Goal: Communication & Community: Answer question/provide support

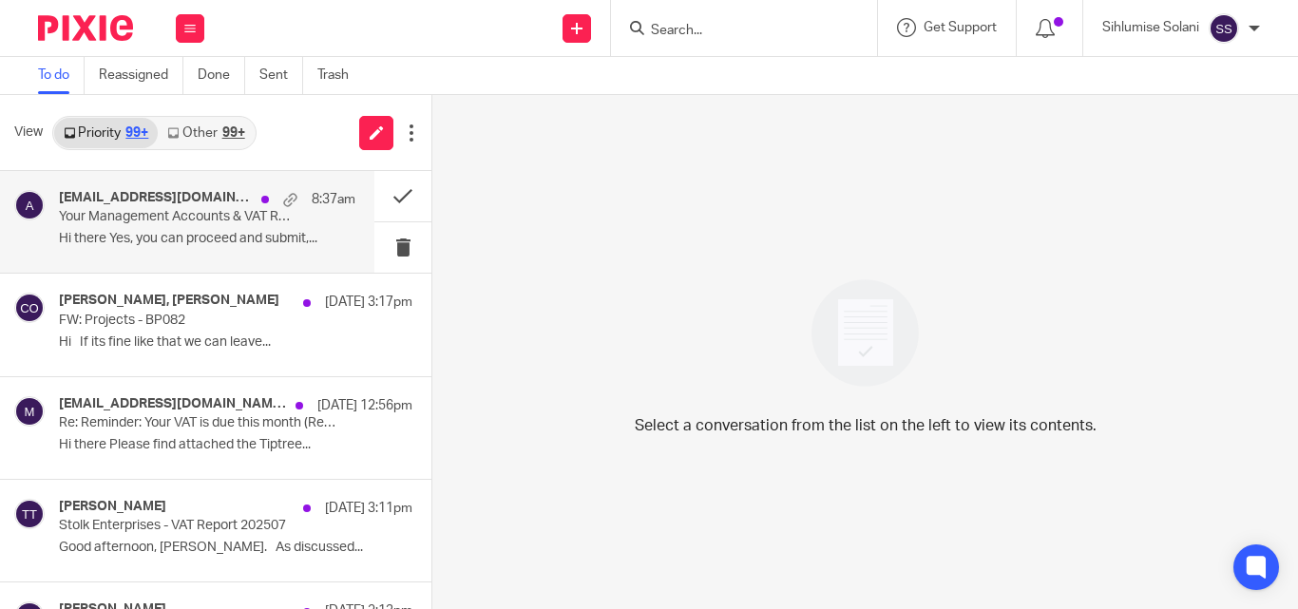
click at [191, 206] on div "[EMAIL_ADDRESS][DOMAIN_NAME], Me 8:37am" at bounding box center [207, 199] width 297 height 19
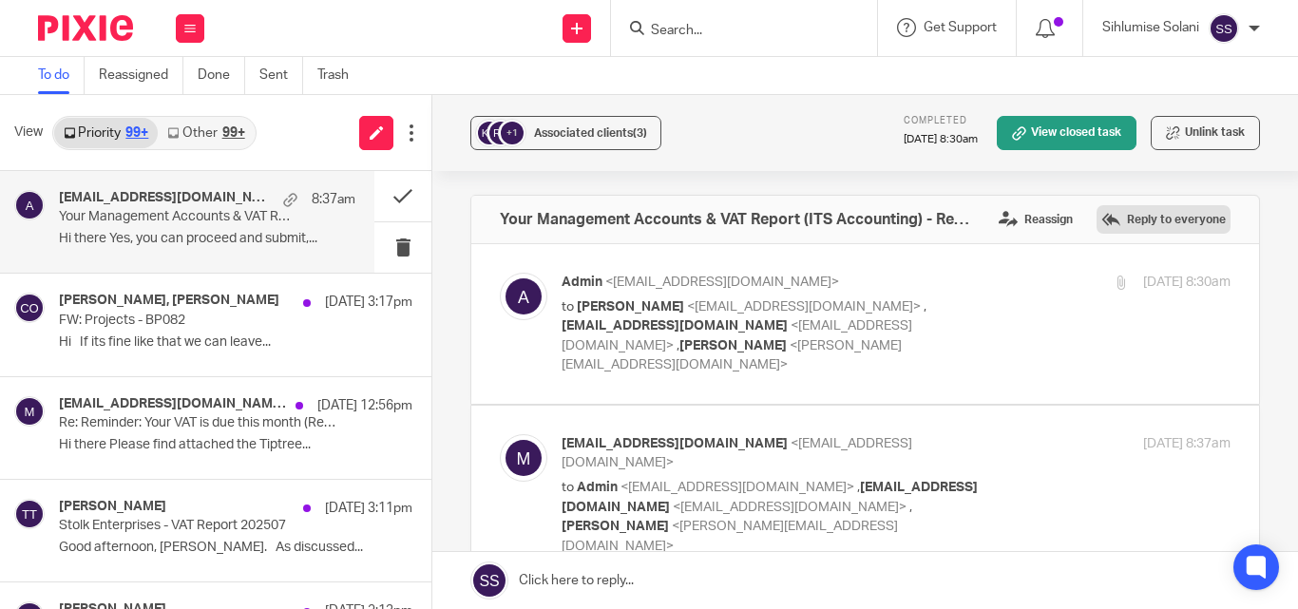
click at [1184, 209] on label "Reply to everyone" at bounding box center [1164, 219] width 134 height 29
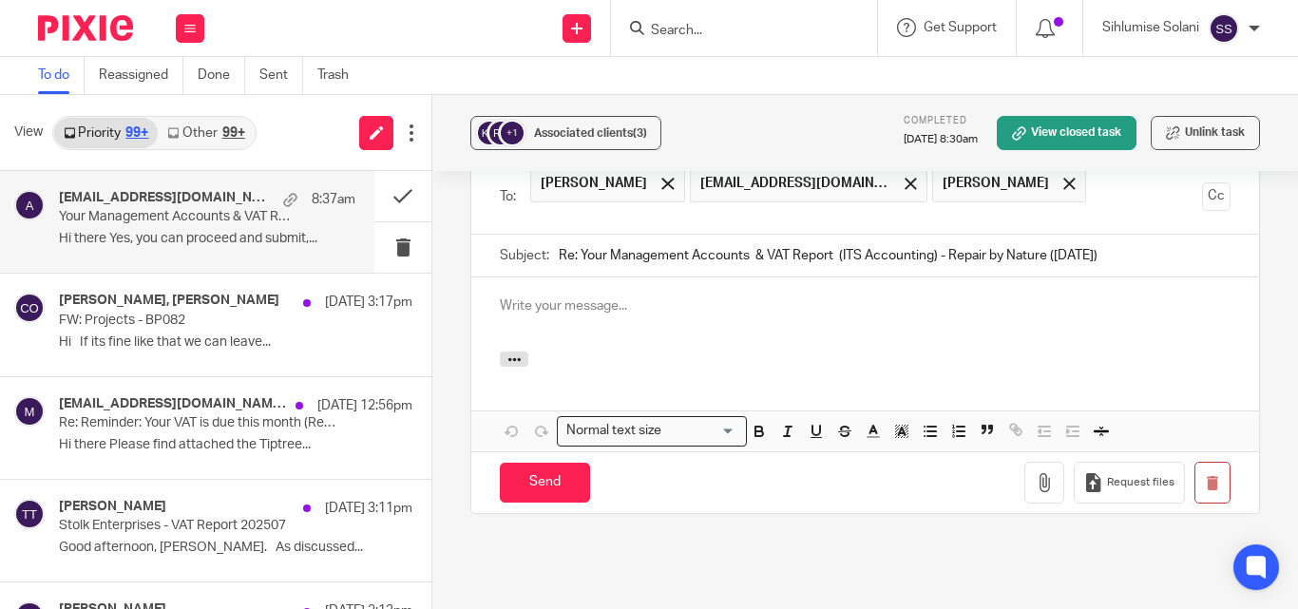
click at [529, 297] on p at bounding box center [865, 306] width 731 height 19
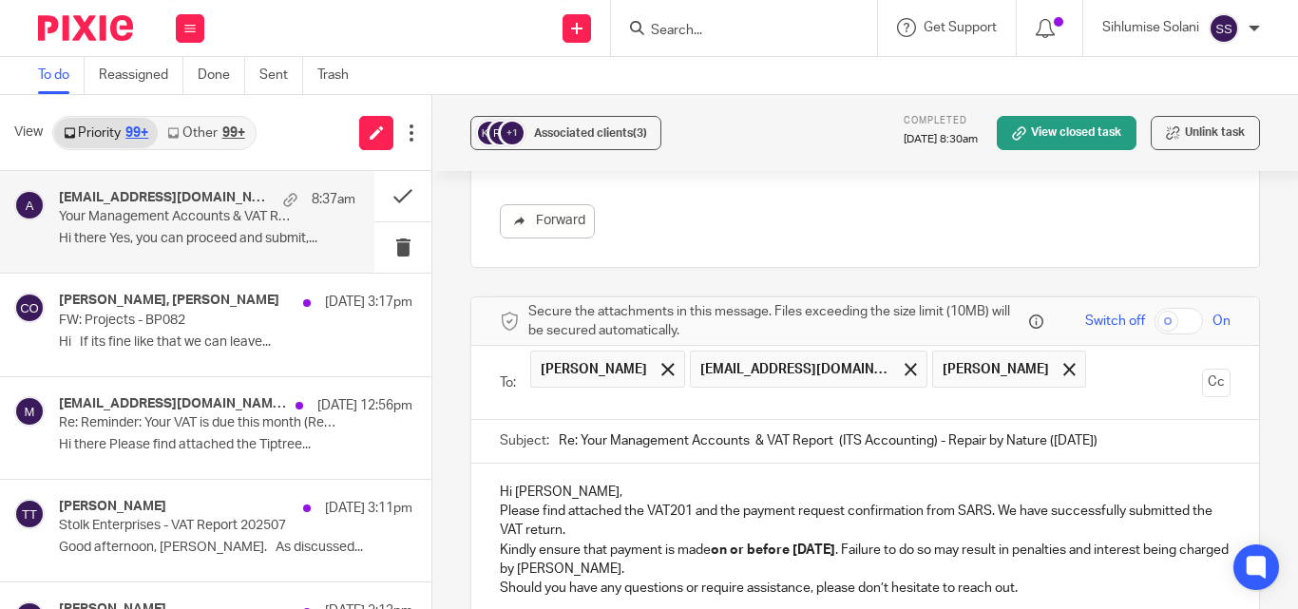
scroll to position [685, 0]
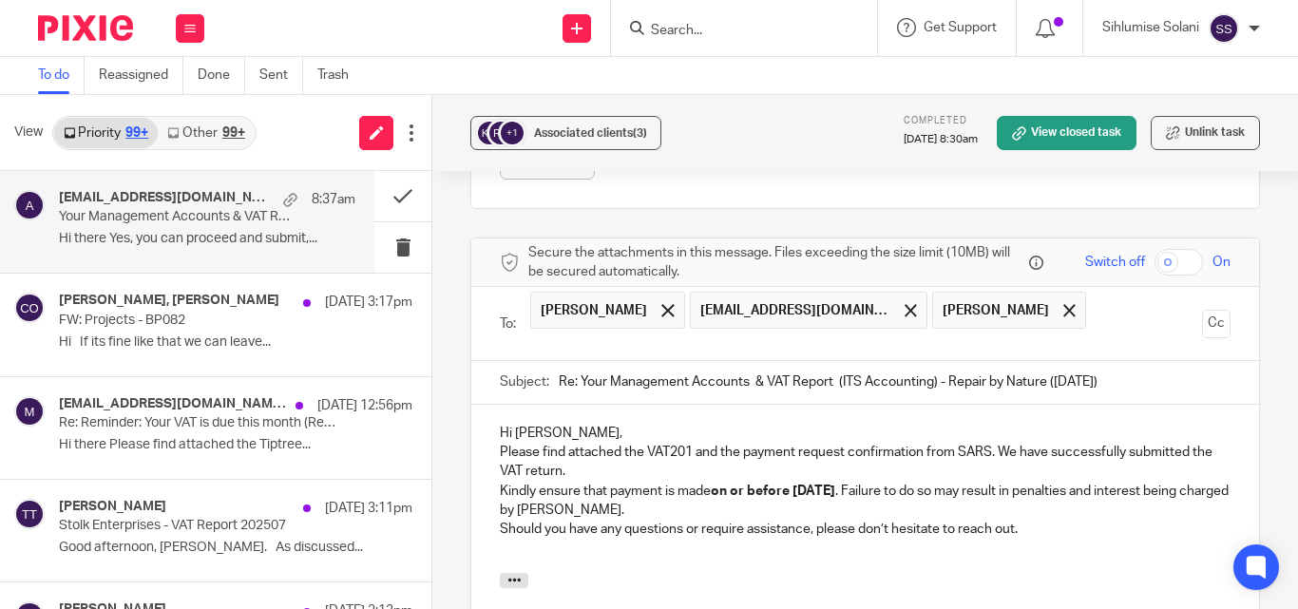
click at [582, 424] on p "Hi [PERSON_NAME]," at bounding box center [865, 433] width 731 height 19
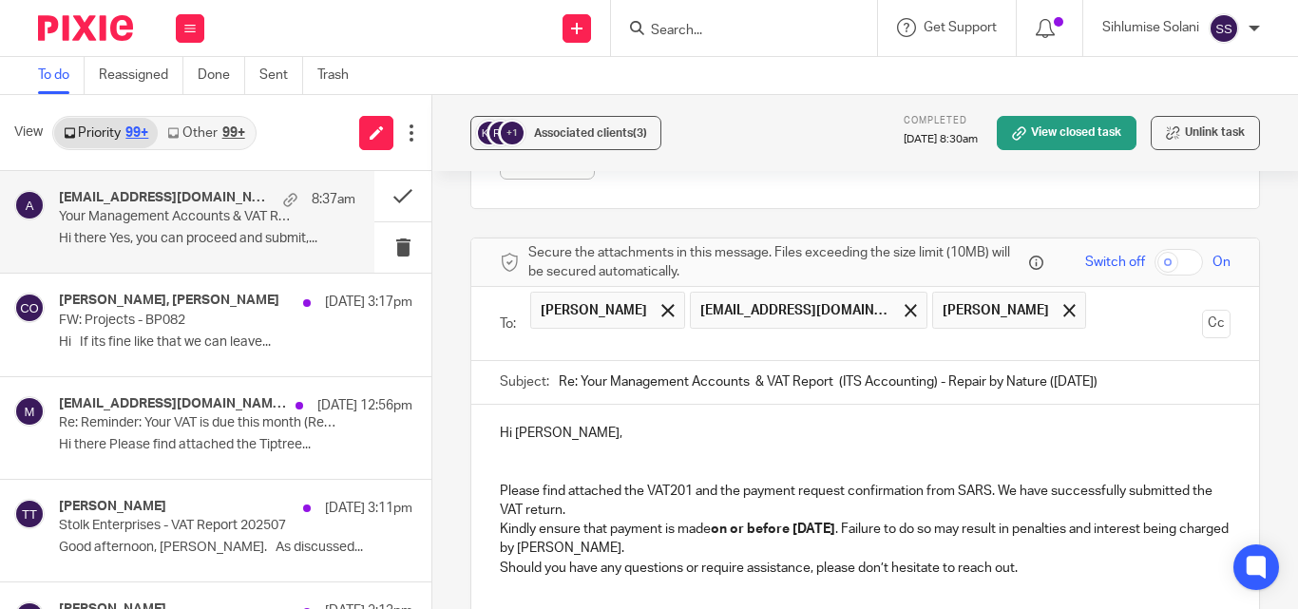
click at [603, 482] on p "Please find attached the VAT201 and the payment request confirmation from SARS.…" at bounding box center [865, 501] width 731 height 39
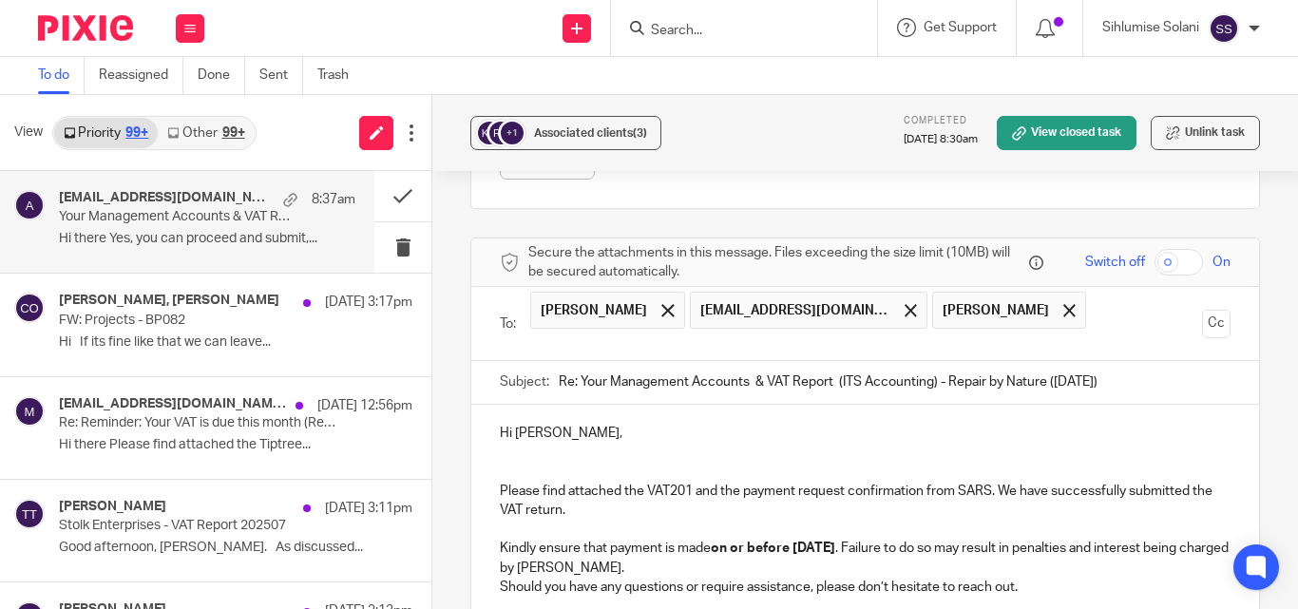
click at [657, 539] on p "Kindly ensure that payment is made on or before [DATE] . Failure to do so may r…" at bounding box center [865, 558] width 731 height 39
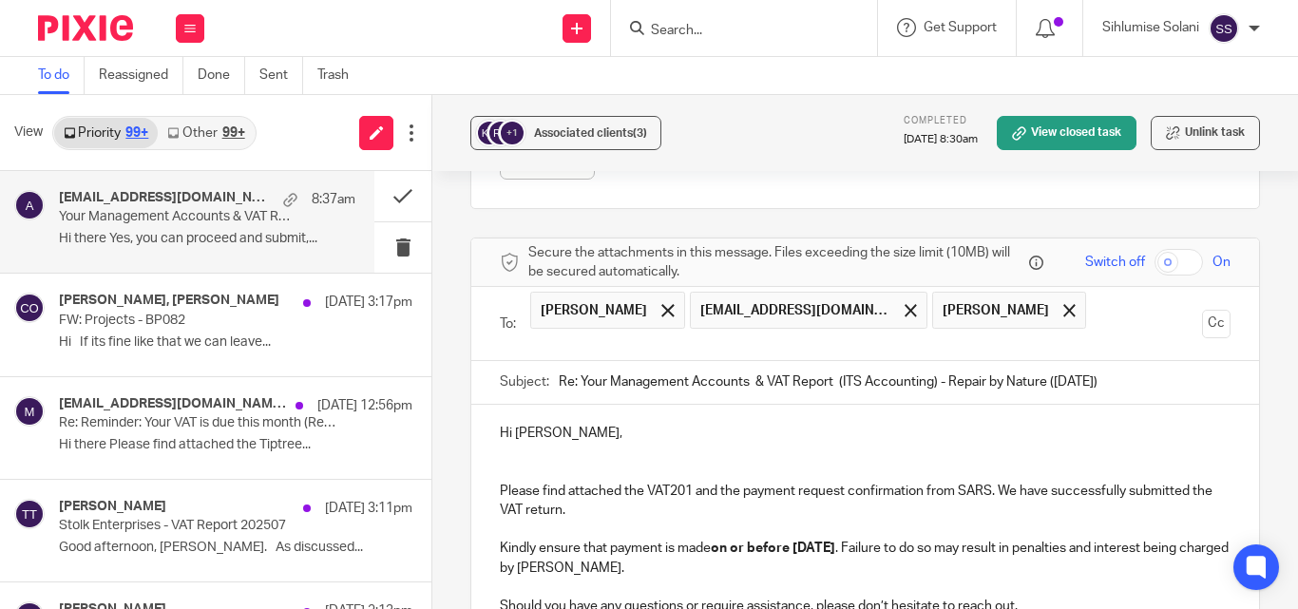
click at [515, 462] on p at bounding box center [865, 471] width 731 height 19
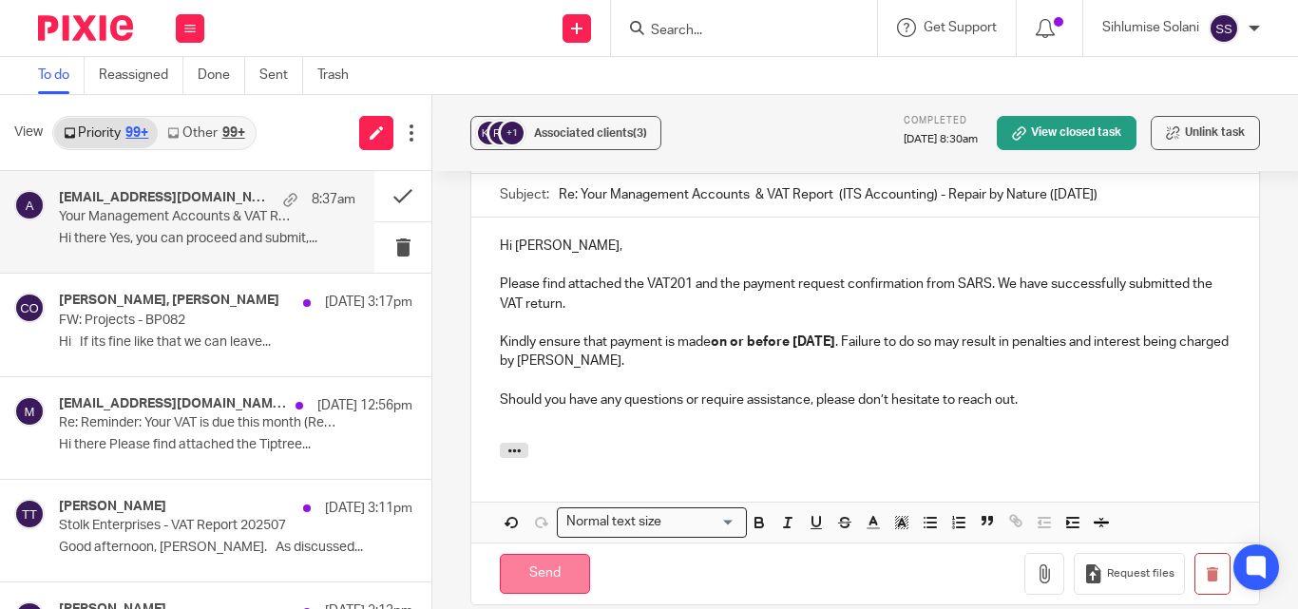
scroll to position [938, 0]
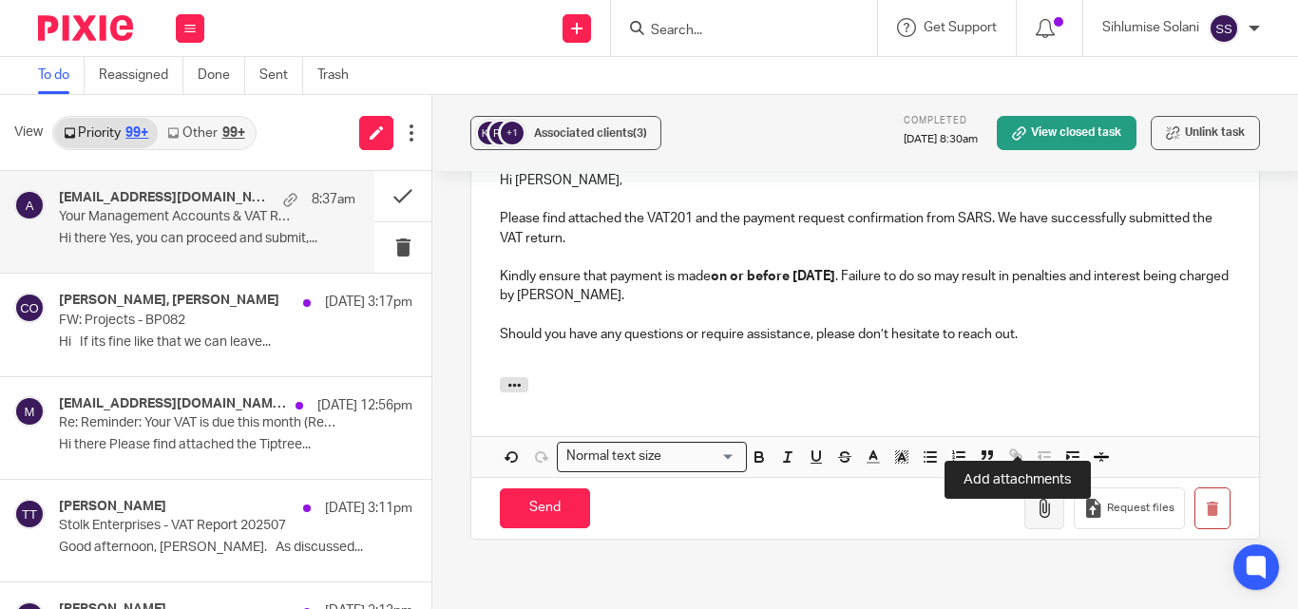
click at [1025, 488] on button "button" at bounding box center [1045, 509] width 40 height 43
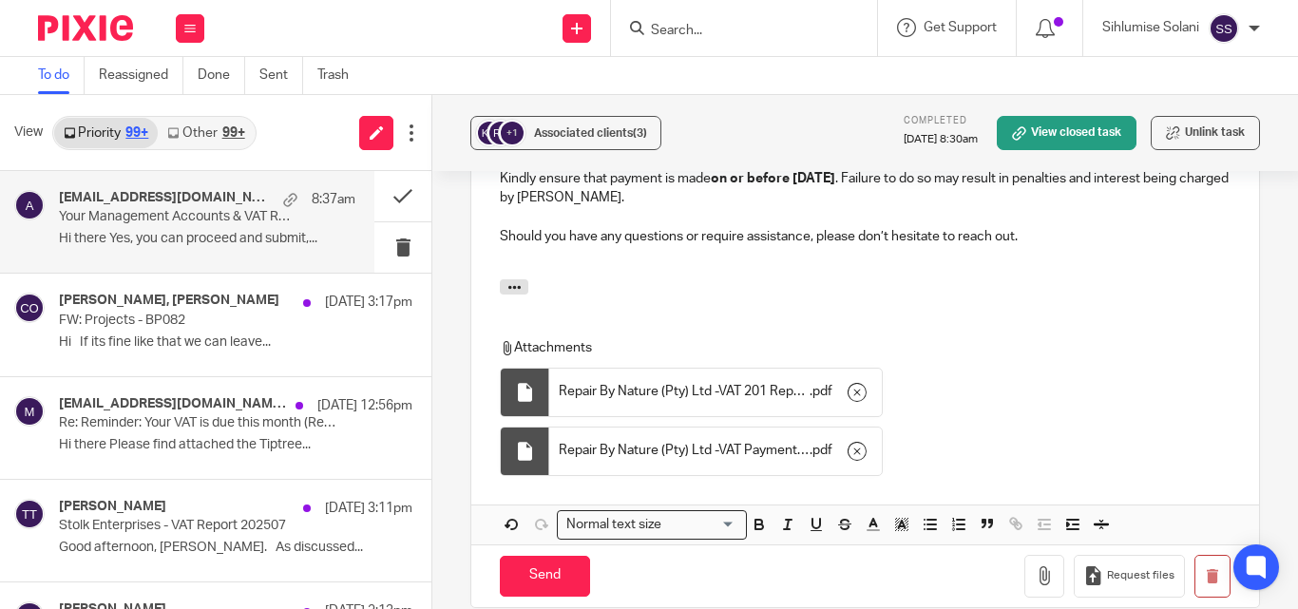
scroll to position [1079, 0]
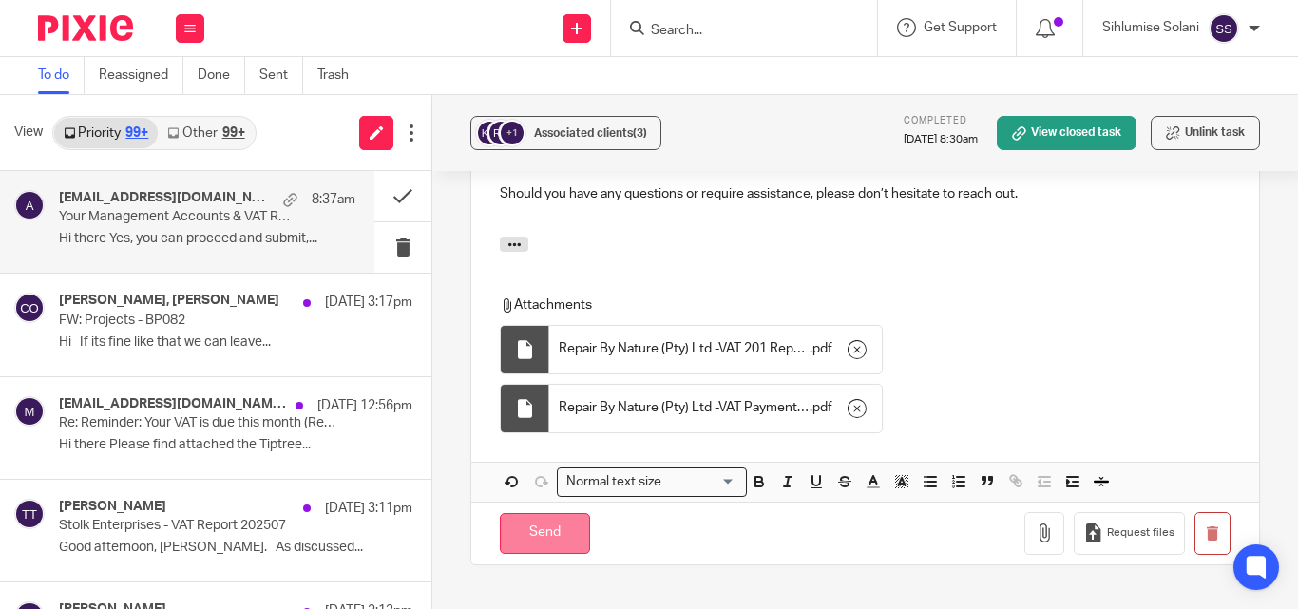
click at [547, 513] on input "Send" at bounding box center [545, 533] width 90 height 41
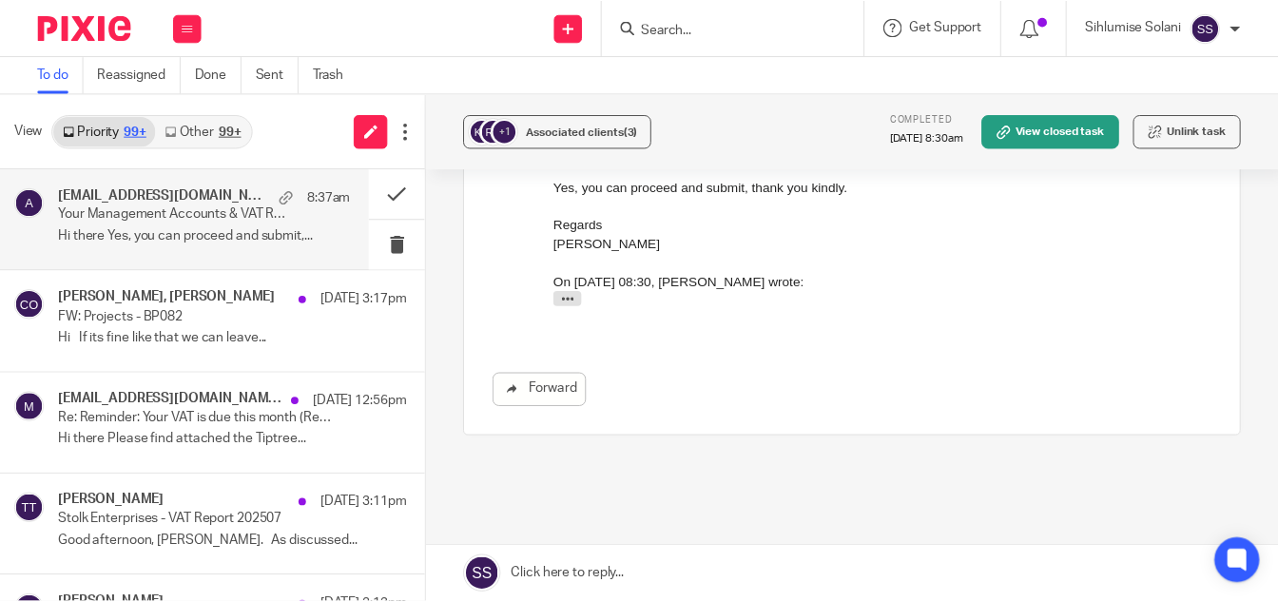
scroll to position [481, 0]
